Goal: Task Accomplishment & Management: Manage account settings

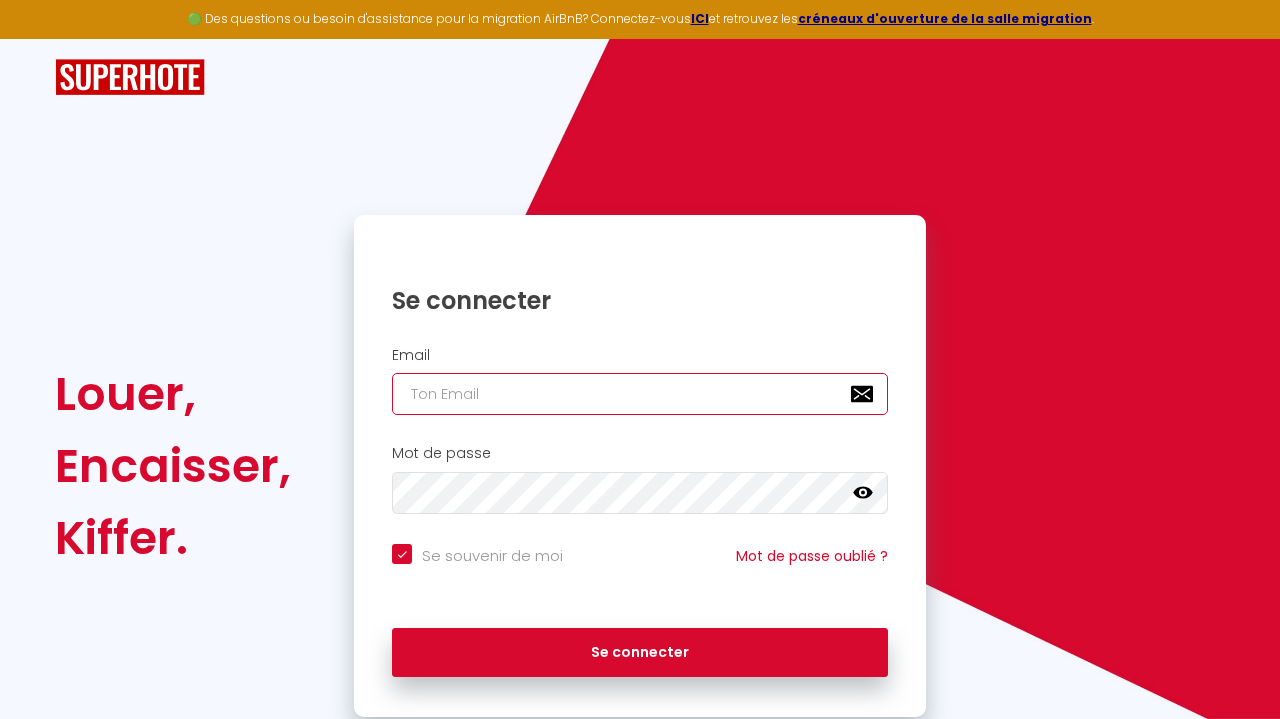
type input "[PERSON_NAME][EMAIL_ADDRESS][PERSON_NAME][DOMAIN_NAME]"
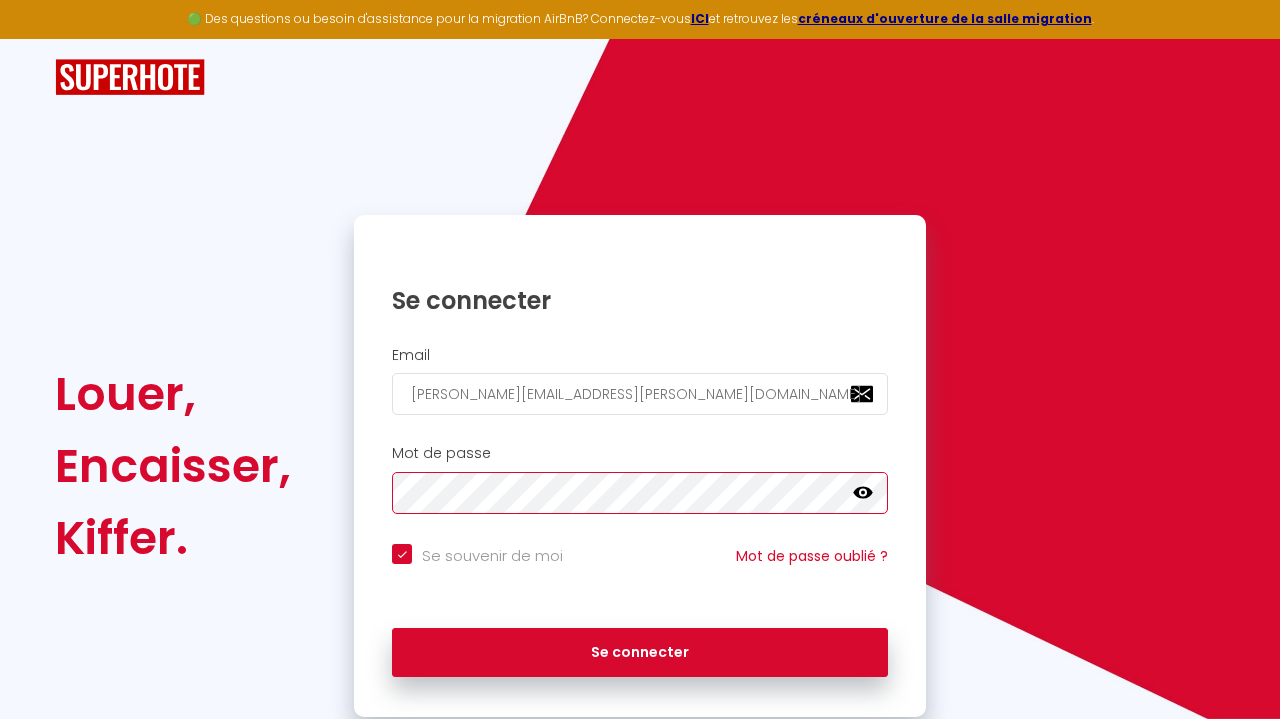
click at [640, 649] on button "Se connecter" at bounding box center [640, 653] width 496 height 50
checkbox input "true"
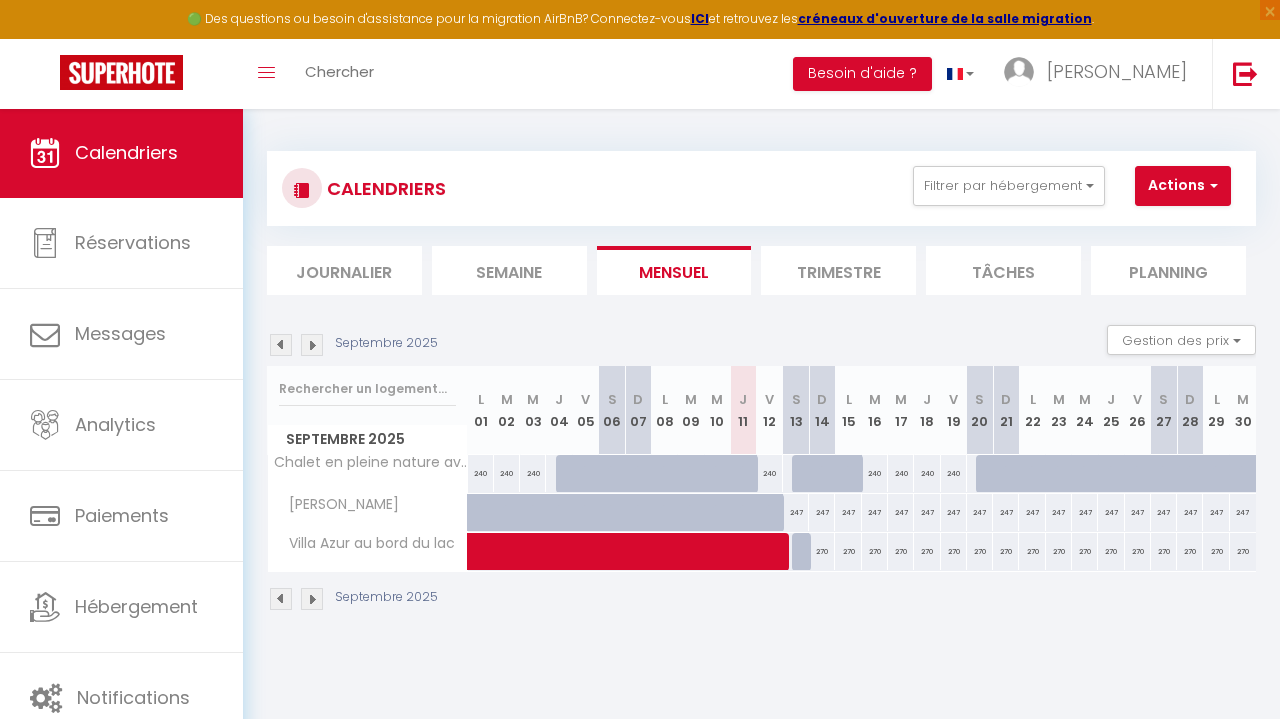
click at [307, 345] on img at bounding box center [312, 345] width 22 height 22
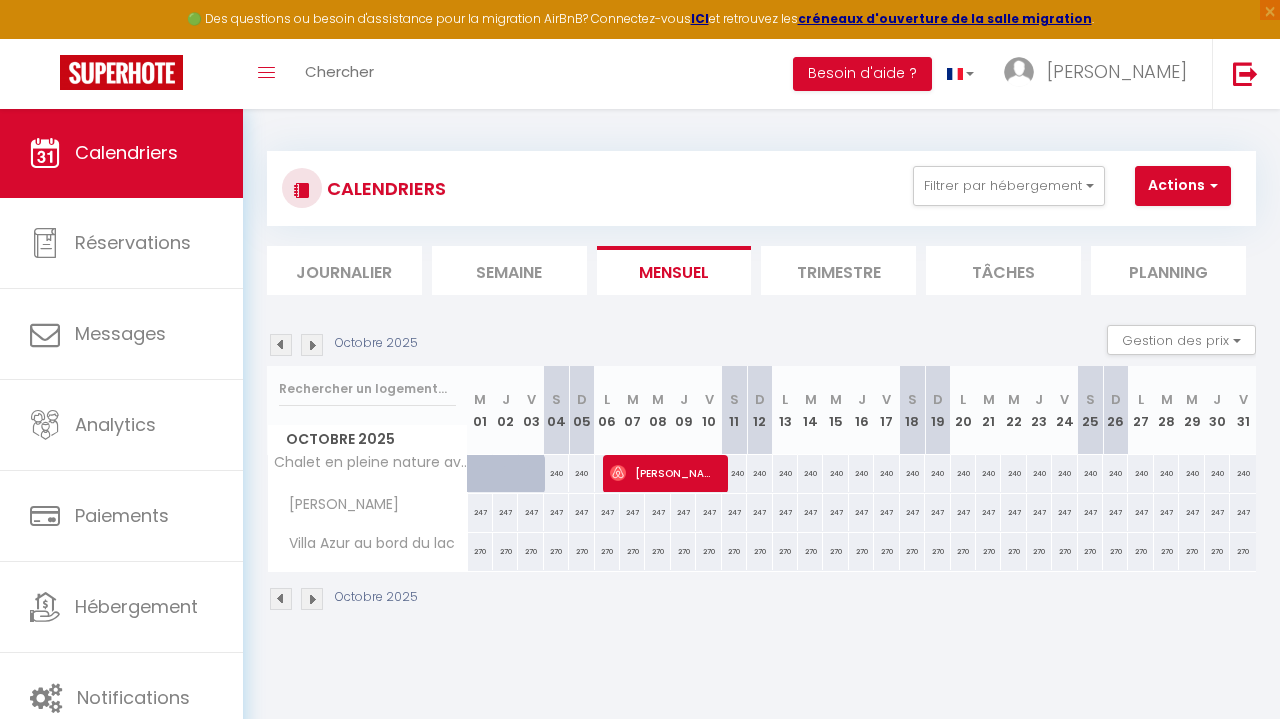
click at [307, 345] on img at bounding box center [312, 345] width 22 height 22
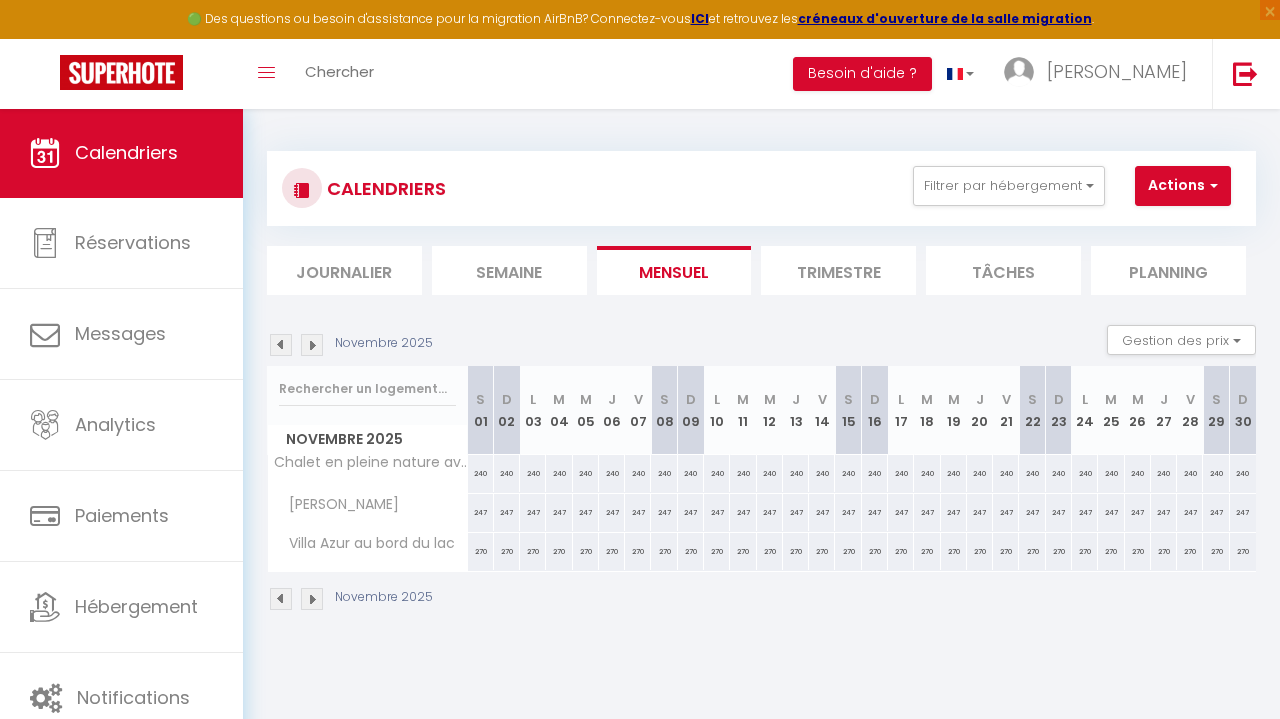
click at [307, 345] on img at bounding box center [312, 345] width 22 height 22
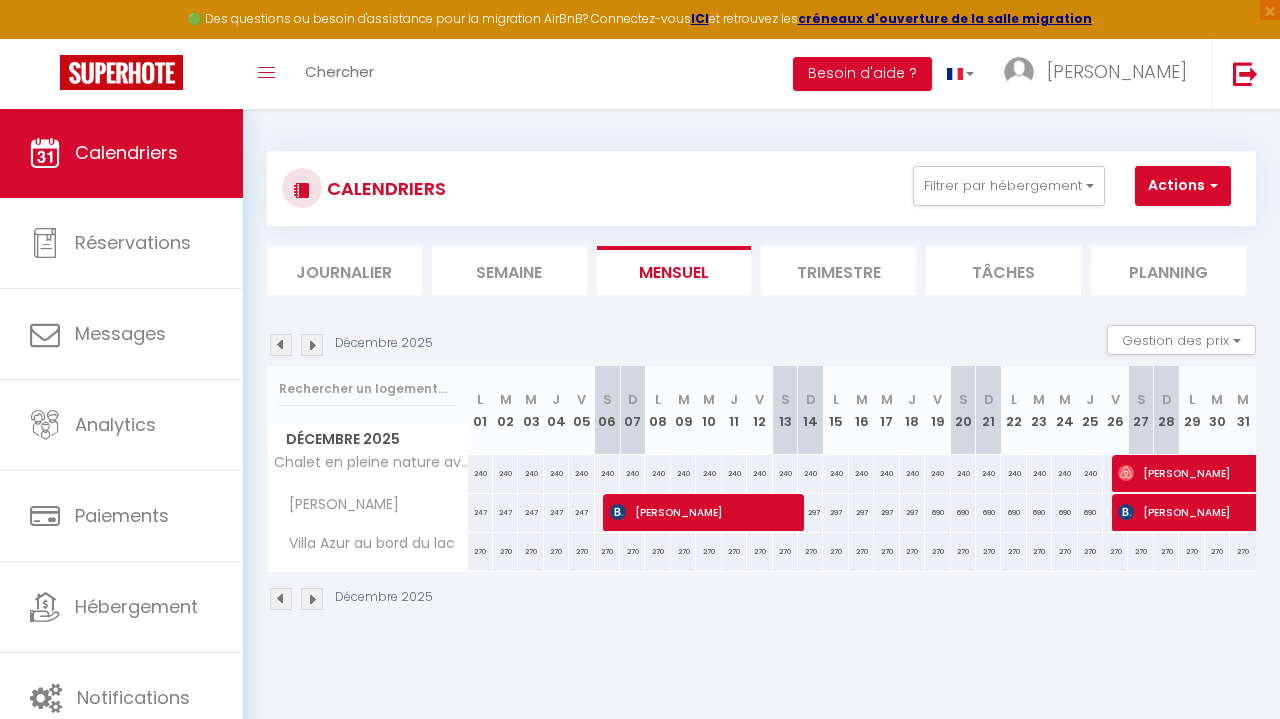
click at [282, 348] on img at bounding box center [281, 345] width 22 height 22
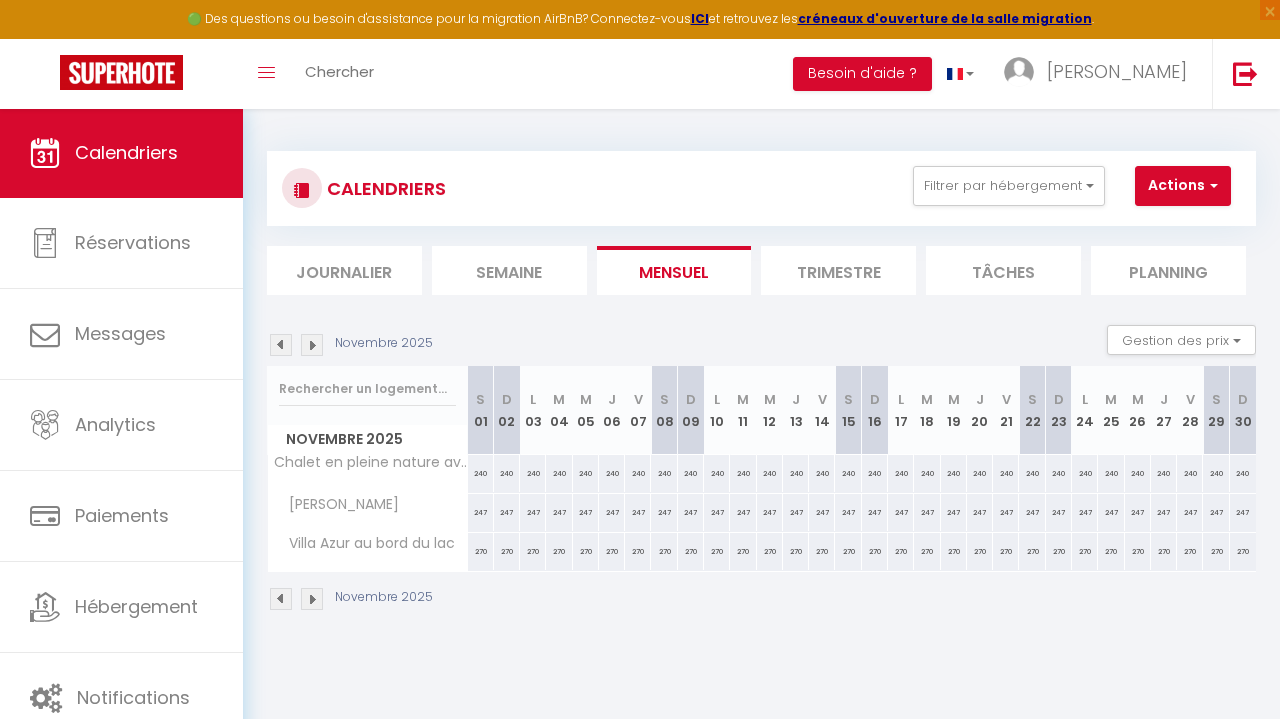
click at [612, 473] on div "240" at bounding box center [612, 473] width 26 height 37
type input "240"
type input "Jeu 06 Novembre 2025"
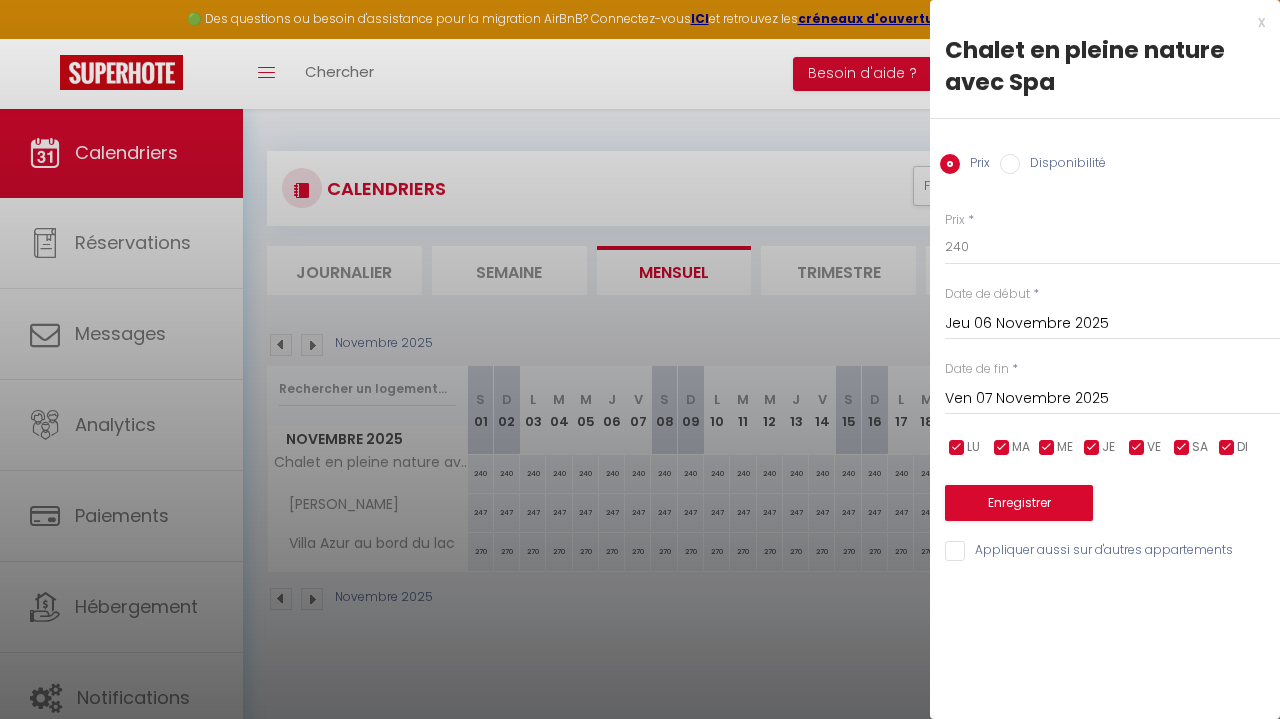
click at [990, 391] on input "Ven 07 Novembre 2025" at bounding box center [1112, 399] width 335 height 26
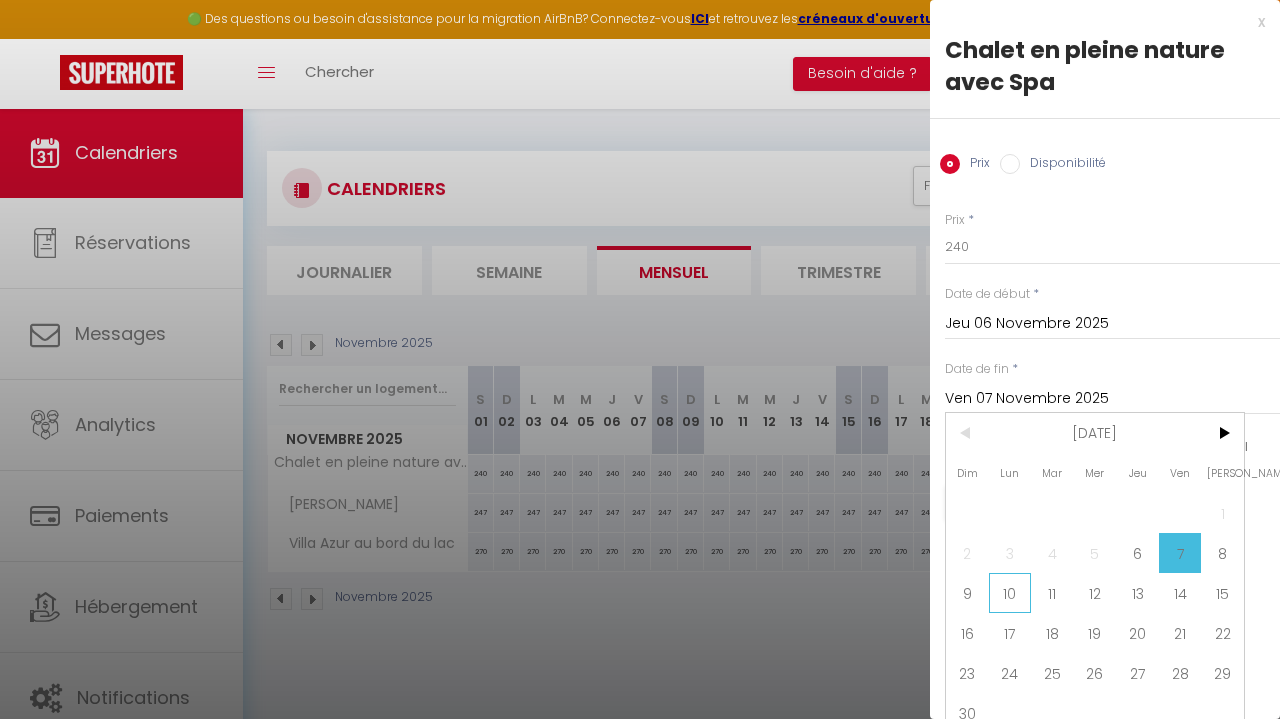
click at [1016, 590] on span "10" at bounding box center [1010, 593] width 43 height 40
type input "Lun 10 Novembre 2025"
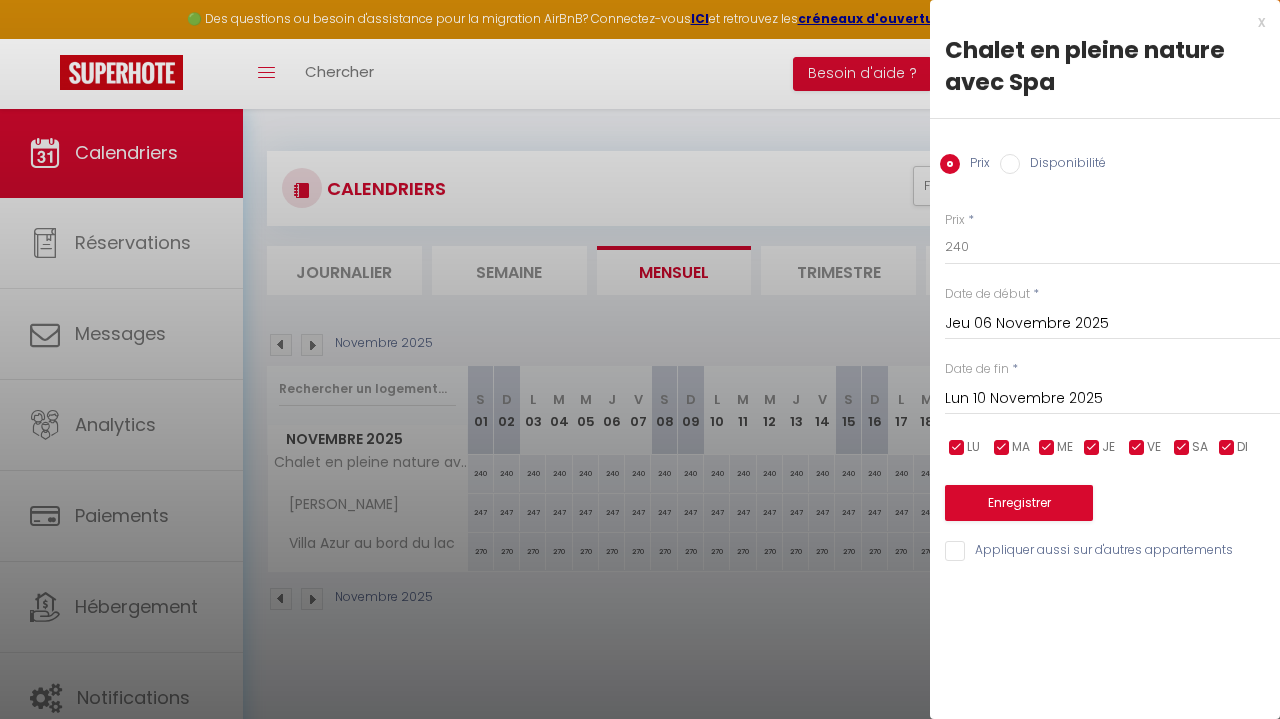
click at [1005, 163] on input "Disponibilité" at bounding box center [1010, 164] width 20 height 20
radio input "true"
radio input "false"
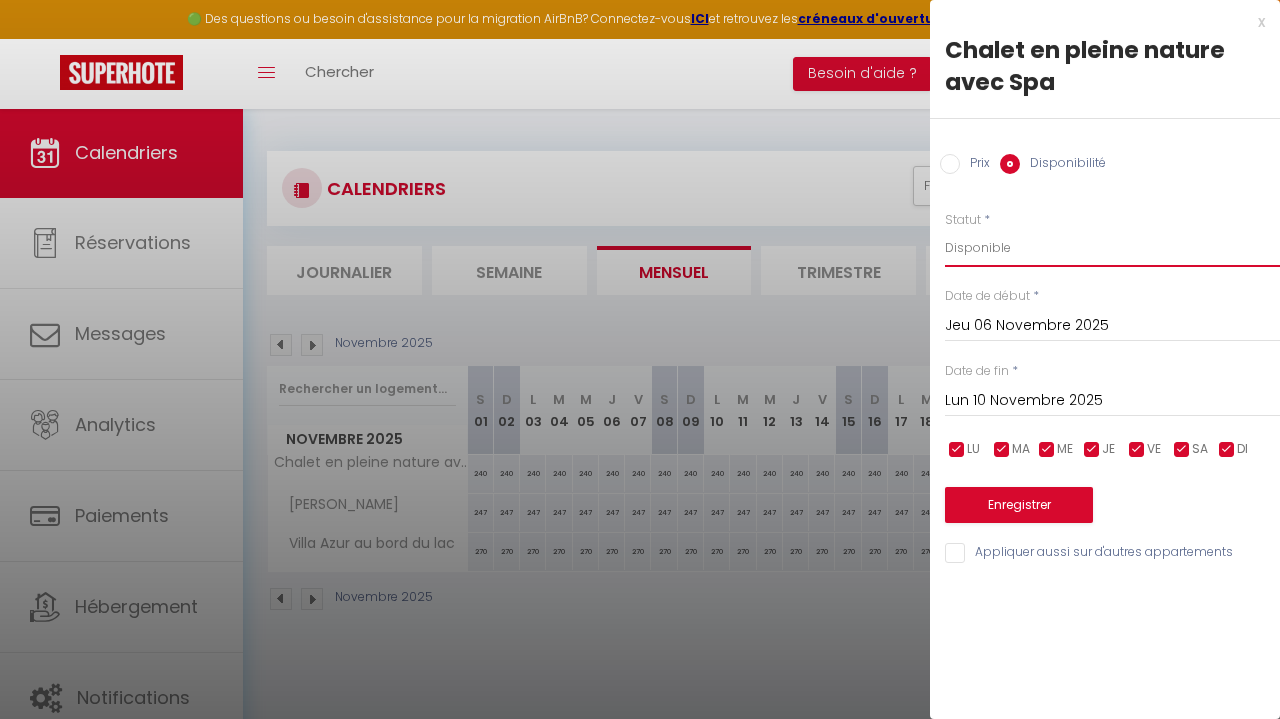
select select "0"
click at [995, 506] on button "Enregistrer" at bounding box center [1019, 505] width 148 height 36
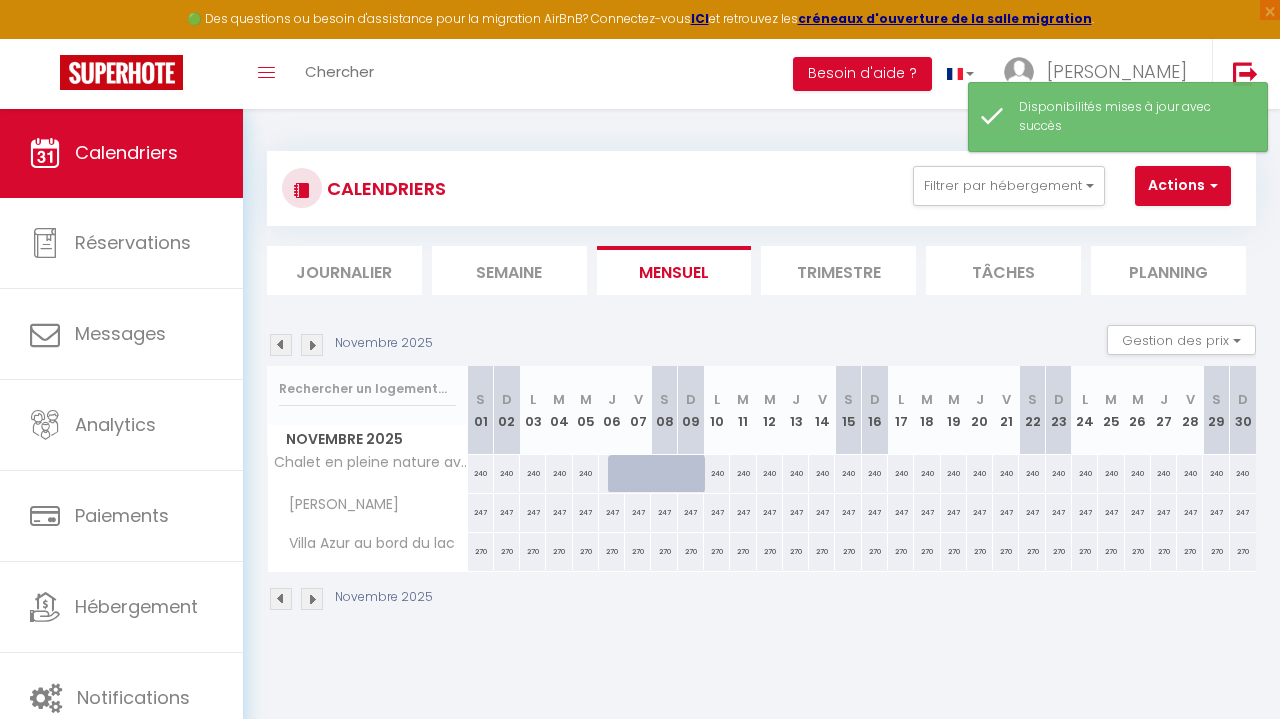
click at [279, 351] on img at bounding box center [281, 345] width 22 height 22
